Goal: Information Seeking & Learning: Check status

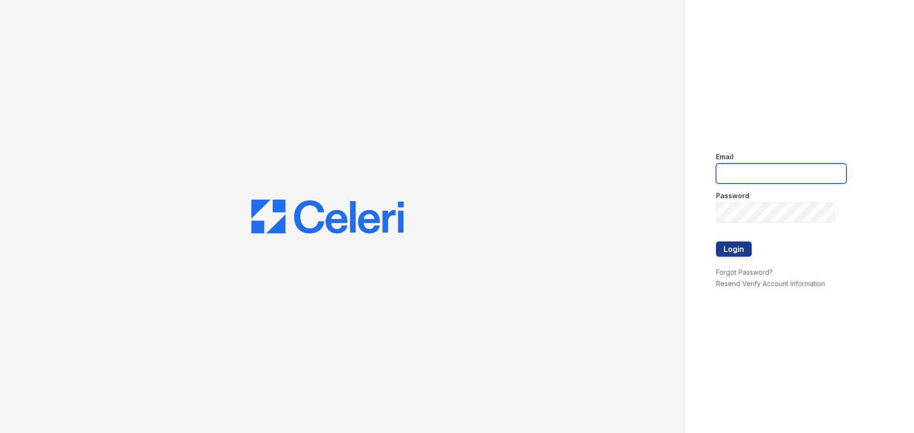
type input "jaxon1@cafmanagement.com"
click at [367, 12] on div at bounding box center [342, 216] width 685 height 433
click at [749, 253] on button "Login" at bounding box center [734, 249] width 36 height 15
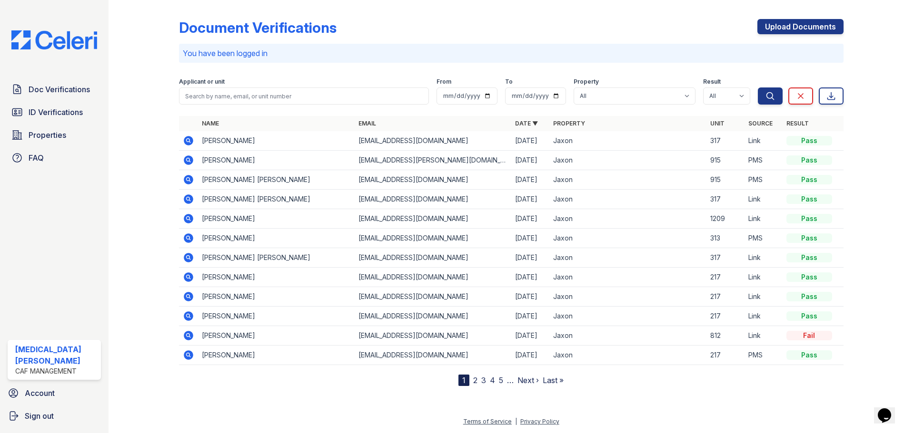
drag, startPoint x: 187, startPoint y: 145, endPoint x: 177, endPoint y: 147, distance: 9.8
click at [187, 145] on icon at bounding box center [189, 141] width 10 height 10
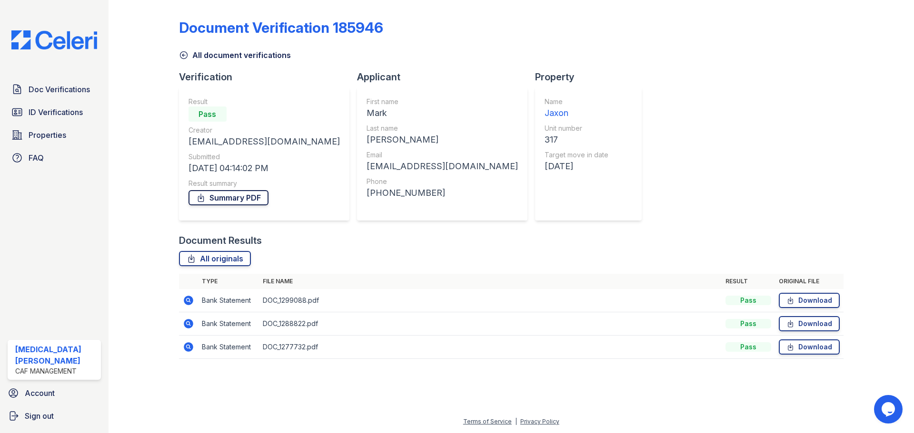
click at [230, 198] on link "Summary PDF" at bounding box center [228, 197] width 80 height 15
click at [216, 59] on link "All document verifications" at bounding box center [235, 54] width 112 height 11
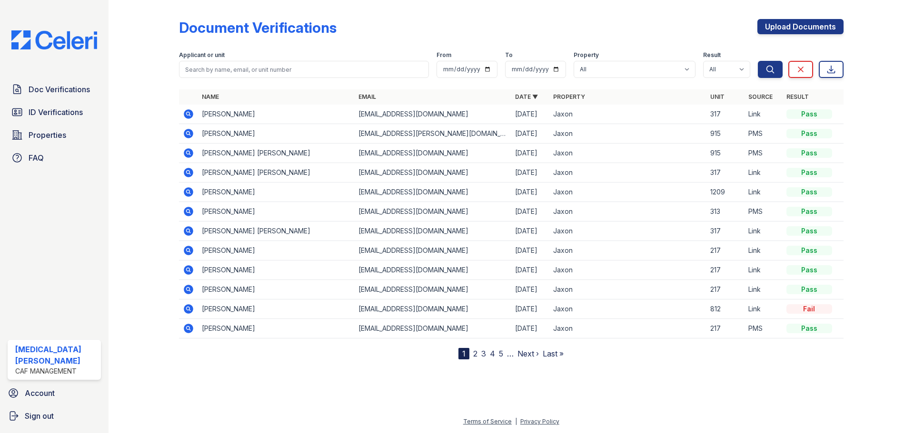
click at [188, 170] on icon at bounding box center [189, 173] width 10 height 10
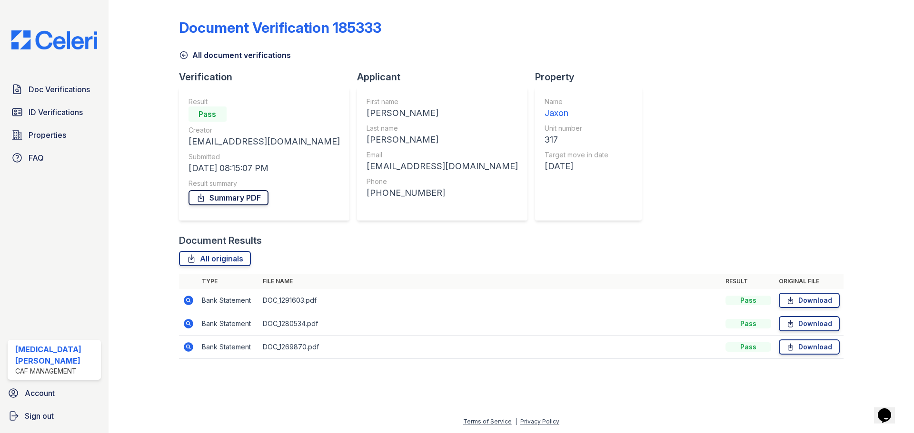
click at [223, 197] on link "Summary PDF" at bounding box center [228, 197] width 80 height 15
click at [192, 57] on link "All document verifications" at bounding box center [235, 54] width 112 height 11
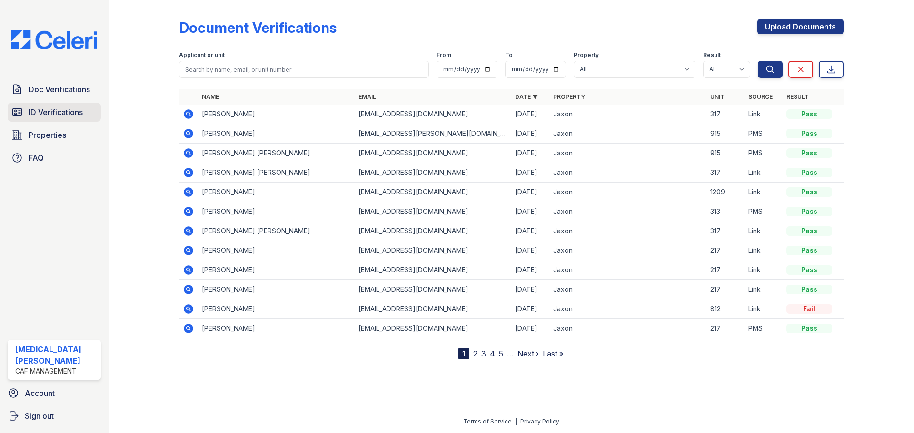
click at [60, 111] on span "ID Verifications" at bounding box center [56, 112] width 54 height 11
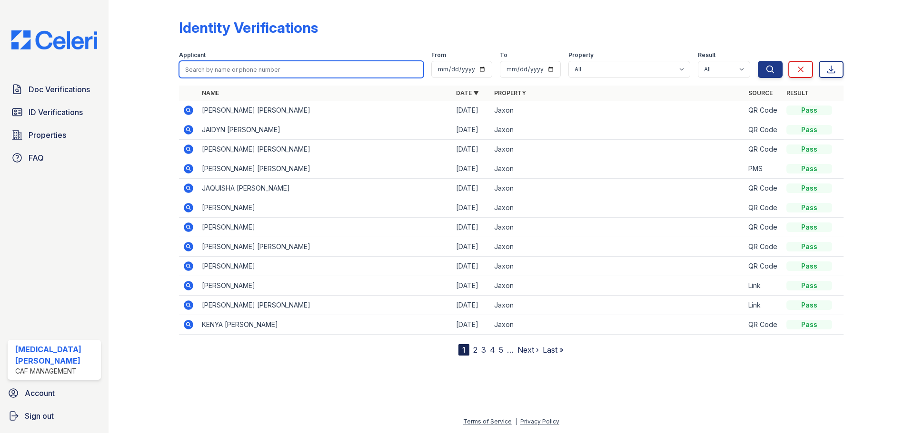
click at [260, 71] on input "search" at bounding box center [301, 69] width 245 height 17
type input "owens"
click at [757, 61] on button "Search" at bounding box center [769, 69] width 25 height 17
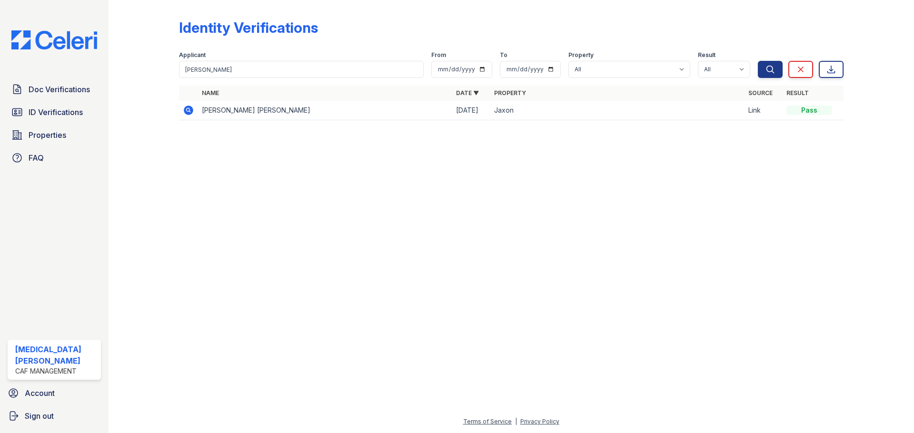
click at [181, 108] on td at bounding box center [188, 111] width 19 height 20
click at [192, 108] on icon at bounding box center [189, 111] width 10 height 10
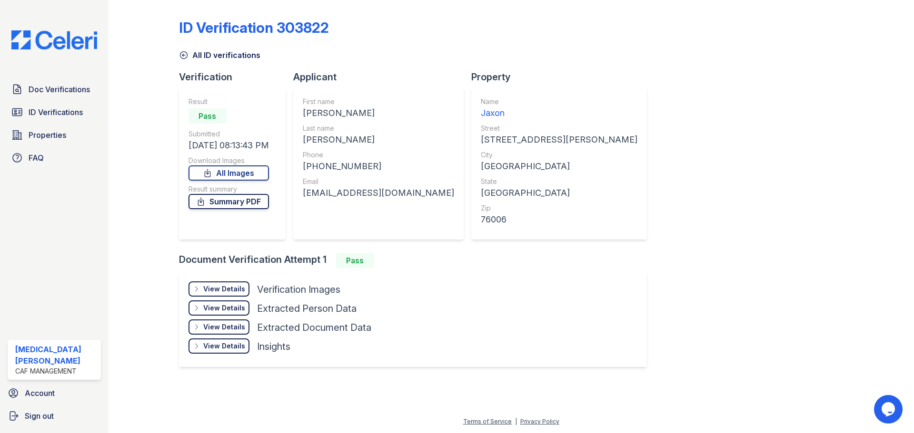
click at [249, 206] on link "Summary PDF" at bounding box center [228, 201] width 80 height 15
click at [200, 50] on link "All ID verifications" at bounding box center [219, 54] width 81 height 11
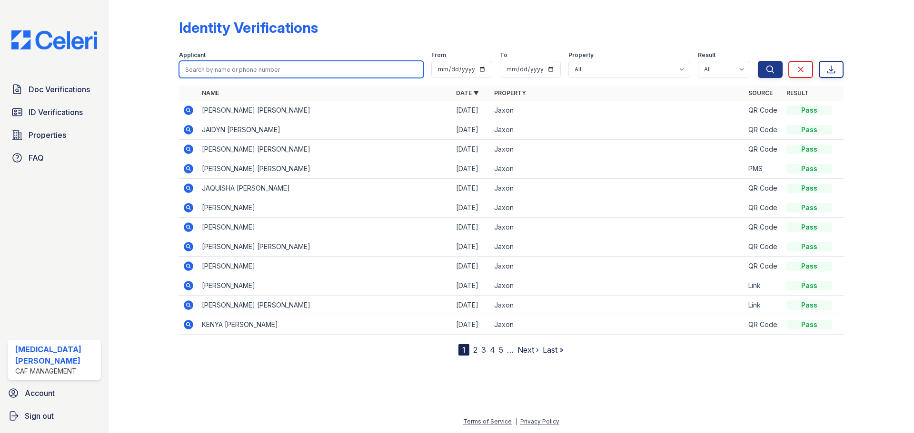
click at [223, 67] on input "search" at bounding box center [301, 69] width 245 height 17
type input "mark"
click at [757, 61] on button "Search" at bounding box center [769, 69] width 25 height 17
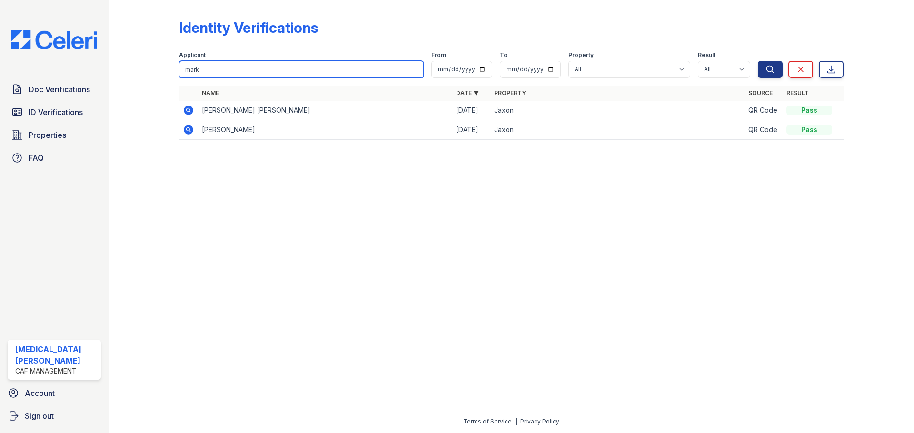
click at [412, 68] on input "mark" at bounding box center [301, 69] width 245 height 17
click at [413, 70] on input "mark" at bounding box center [301, 69] width 245 height 17
click at [392, 29] on div "Identity Verifications" at bounding box center [511, 31] width 664 height 25
drag, startPoint x: 774, startPoint y: 67, endPoint x: 768, endPoint y: 59, distance: 9.1
click at [773, 67] on icon "submit" at bounding box center [770, 70] width 10 height 10
